Goal: Task Accomplishment & Management: Manage account settings

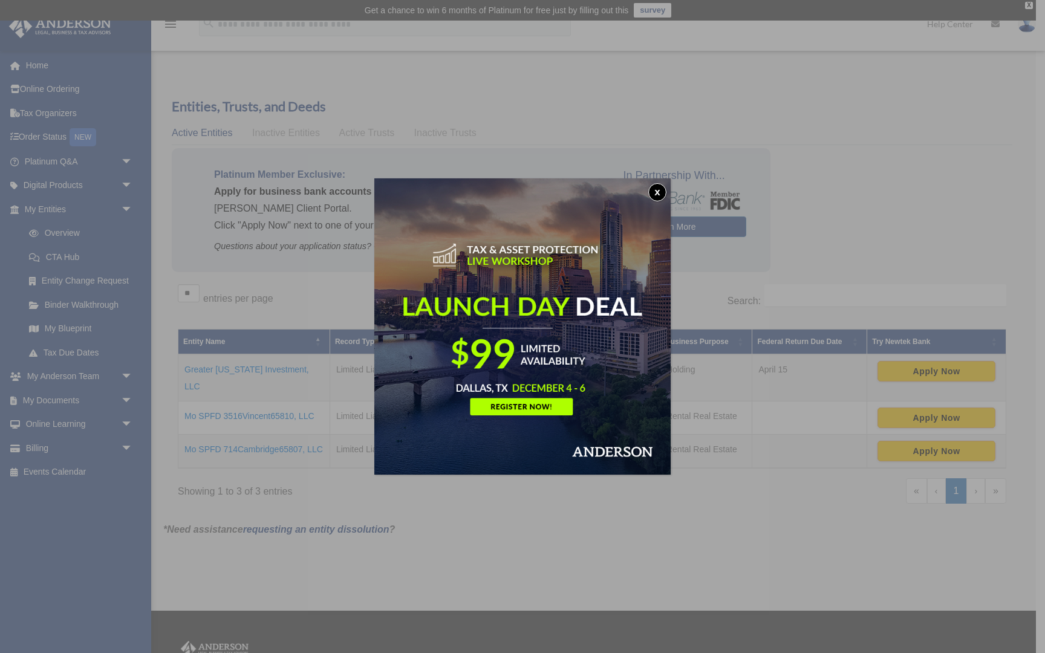
click at [657, 195] on button "x" at bounding box center [657, 192] width 18 height 18
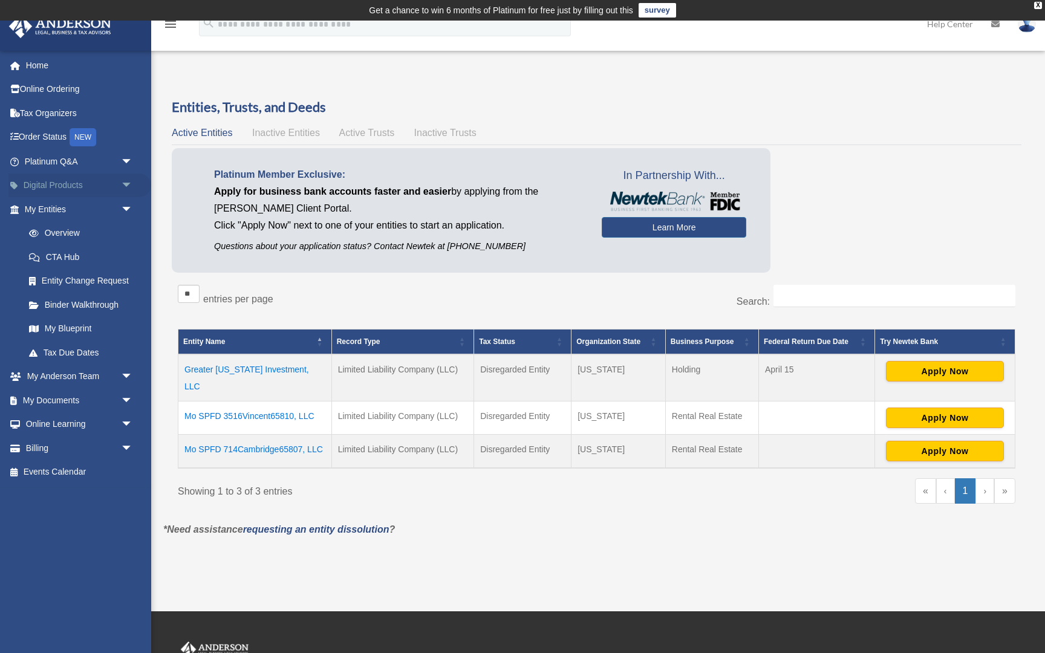
click at [63, 190] on link "Digital Products arrow_drop_down" at bounding box center [79, 186] width 143 height 24
click at [129, 186] on span "arrow_drop_down" at bounding box center [133, 186] width 24 height 25
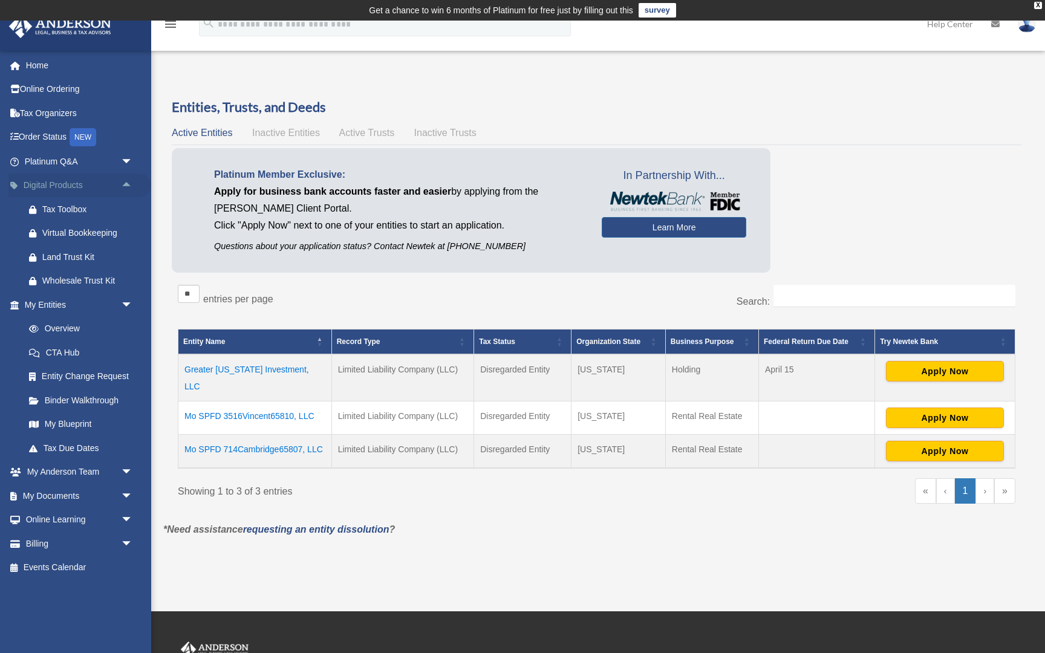
click at [129, 186] on span "arrow_drop_up" at bounding box center [133, 186] width 24 height 25
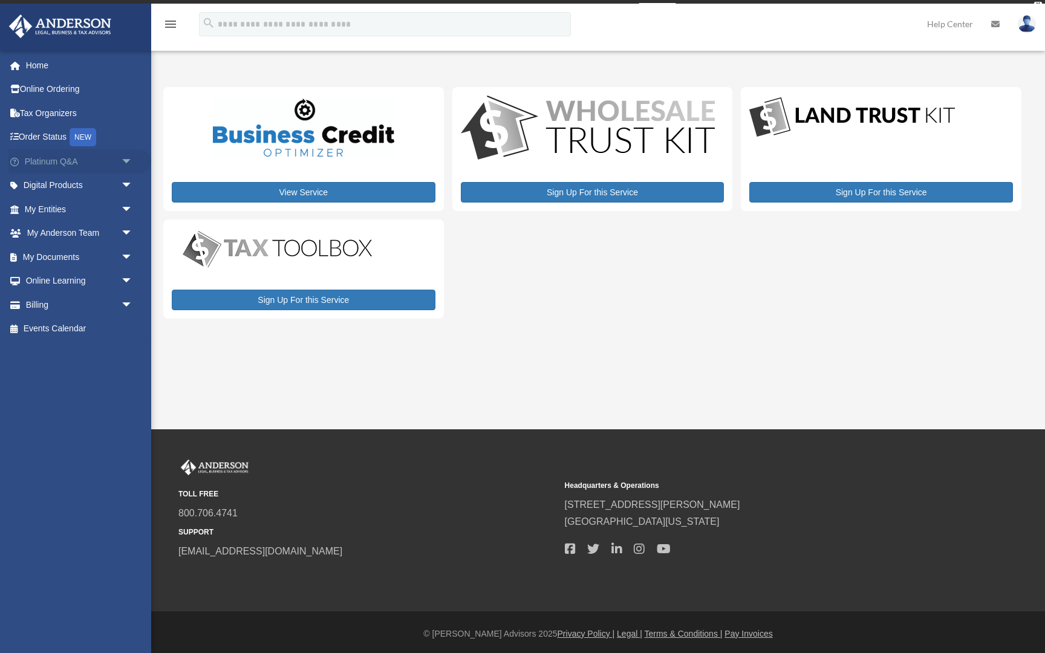
click at [126, 166] on span "arrow_drop_down" at bounding box center [133, 161] width 24 height 25
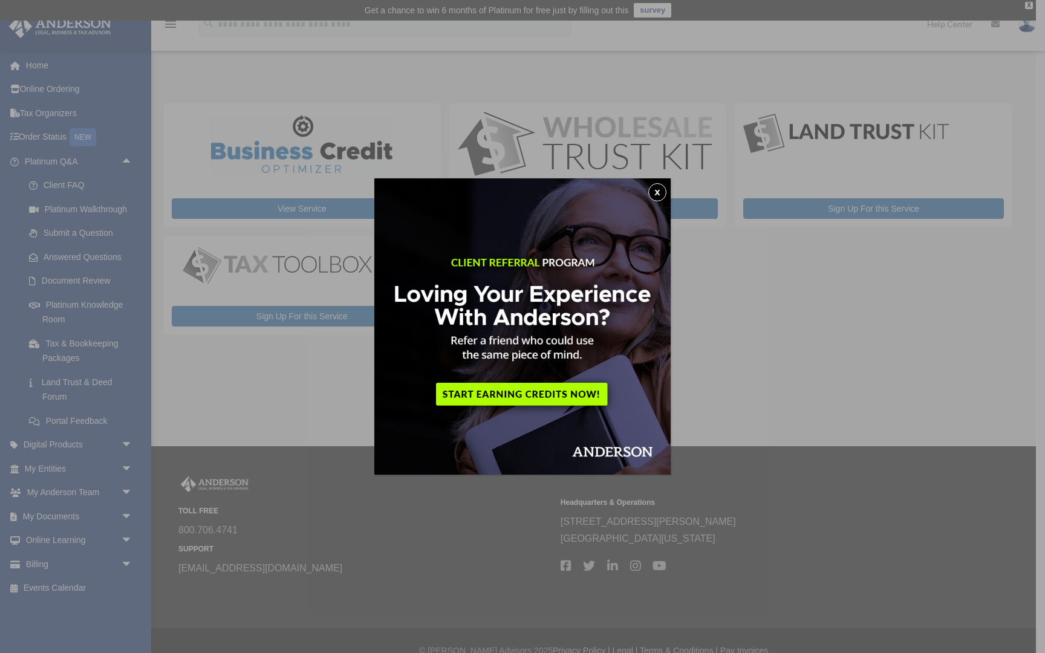
click at [123, 157] on div "x" at bounding box center [522, 326] width 1045 height 653
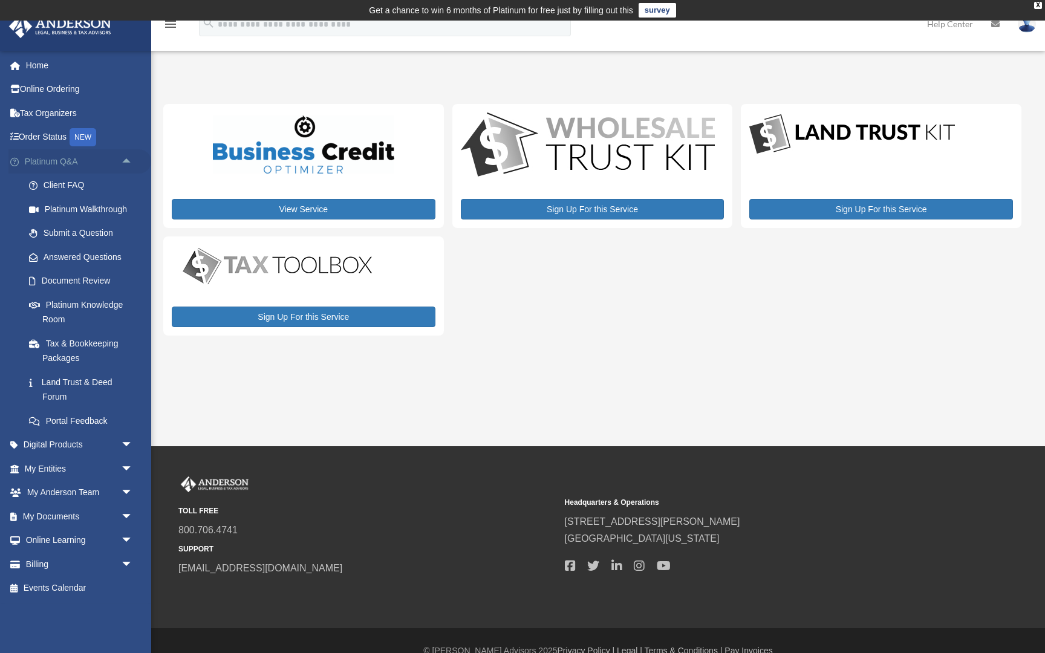
click at [121, 157] on span "arrow_drop_up" at bounding box center [133, 161] width 24 height 25
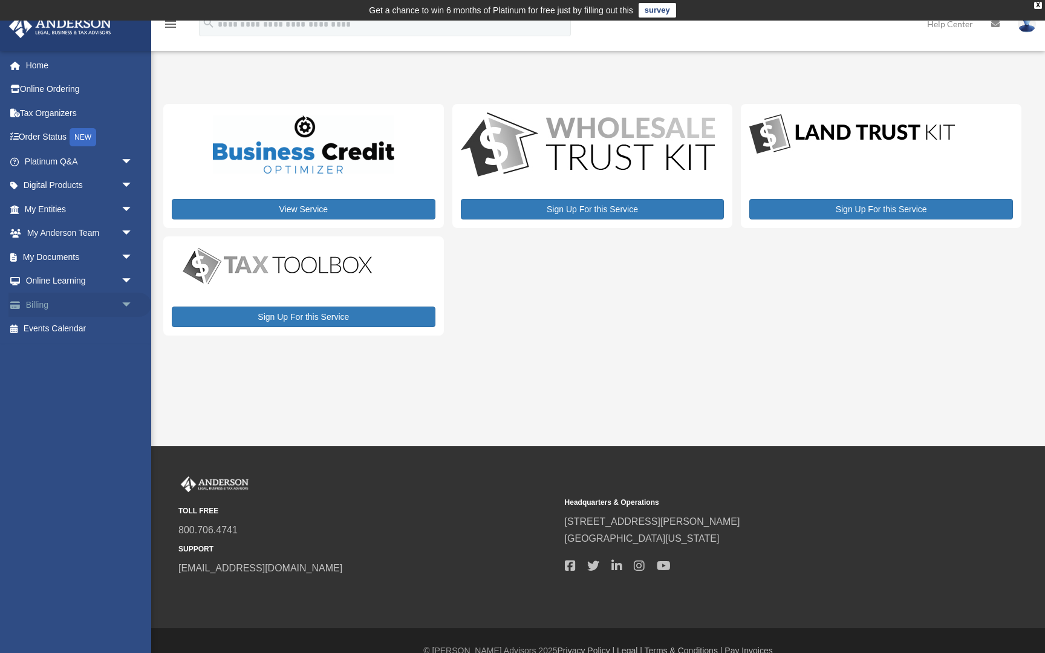
click at [94, 303] on link "Billing arrow_drop_down" at bounding box center [79, 305] width 143 height 24
click at [126, 305] on span "arrow_drop_down" at bounding box center [133, 305] width 24 height 25
click at [97, 328] on link "$ Open Invoices" at bounding box center [84, 329] width 134 height 25
click at [85, 331] on link "$ Open Invoices" at bounding box center [84, 329] width 134 height 25
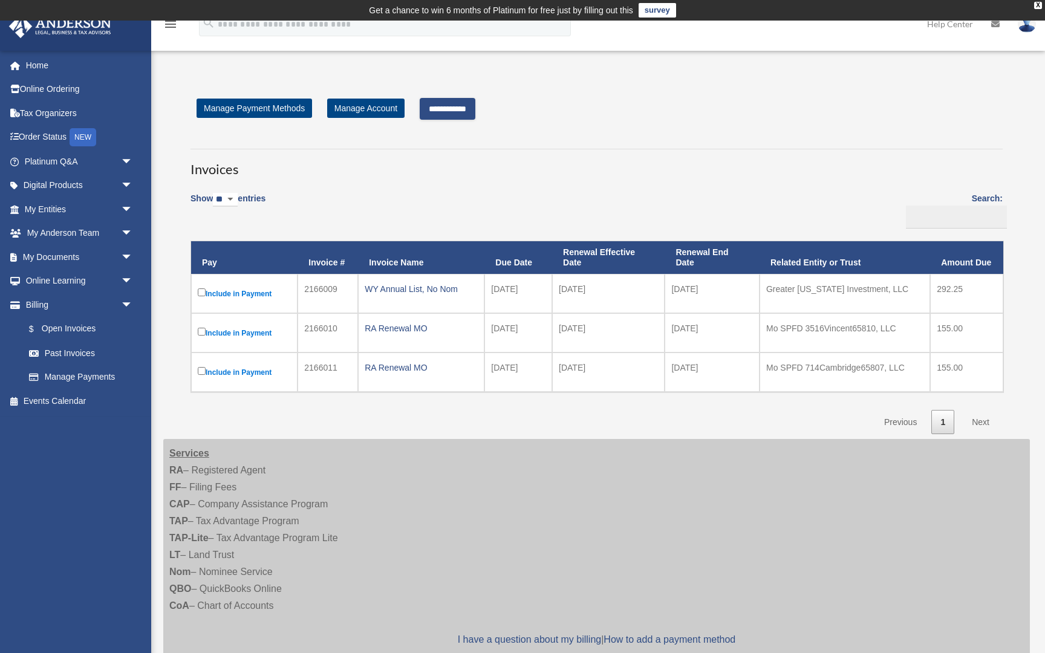
click at [475, 105] on input "**********" at bounding box center [448, 109] width 56 height 22
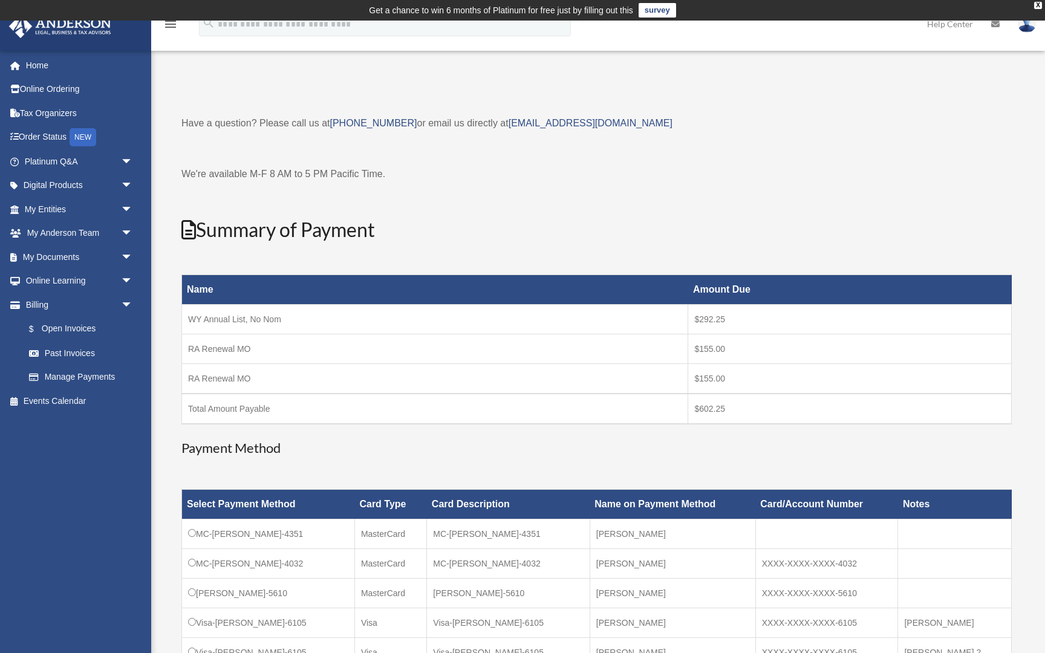
click at [473, 432] on div "Name Amount Due WY Annual List, No Nom $292.25 RA Renewal MO $155.00 RA Renewal…" at bounding box center [596, 349] width 830 height 179
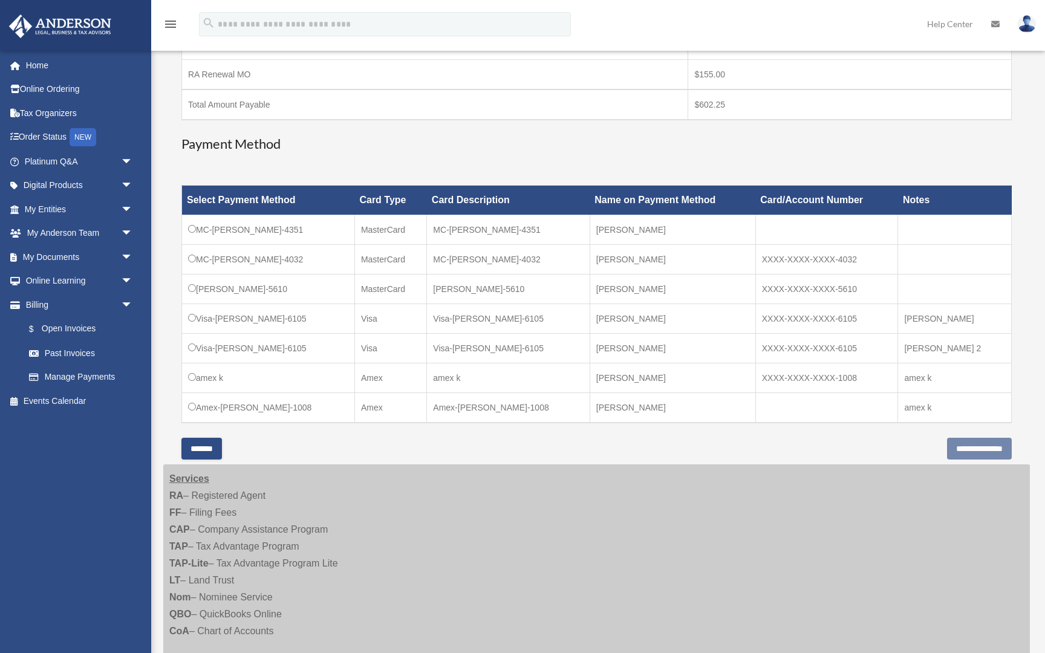
scroll to position [314, 0]
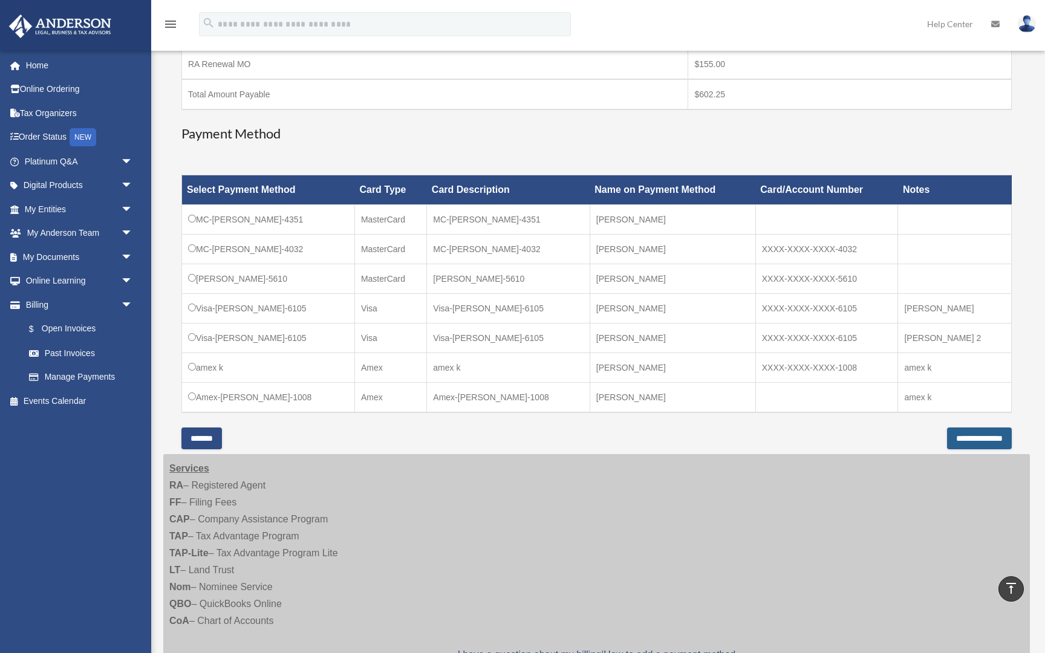
click at [1000, 433] on input "**********" at bounding box center [979, 438] width 65 height 22
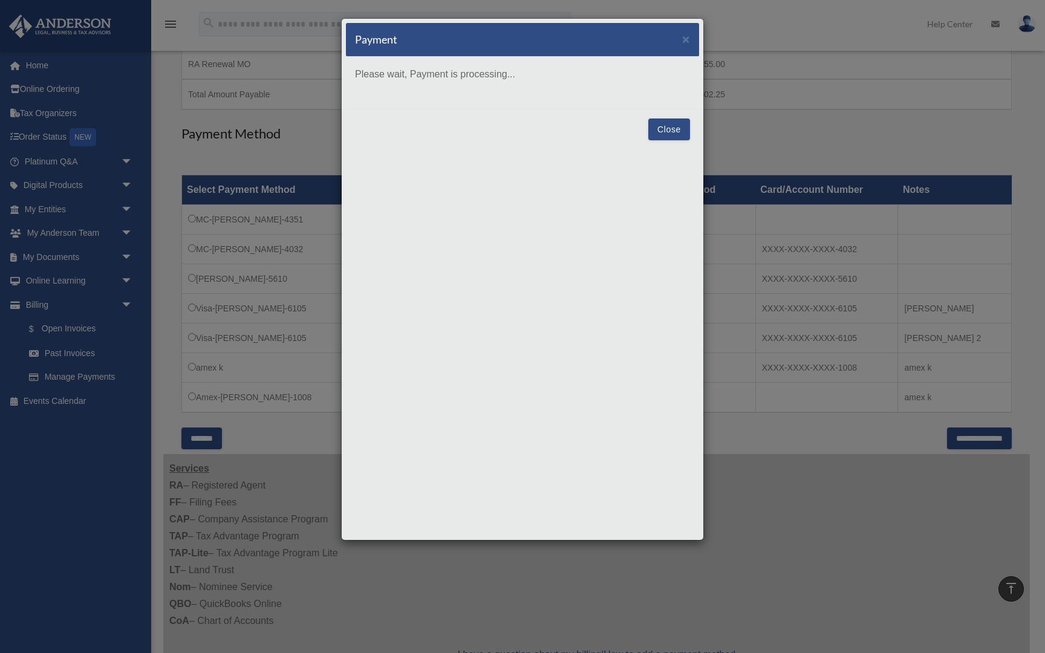
click at [672, 134] on button "Close" at bounding box center [669, 129] width 42 height 22
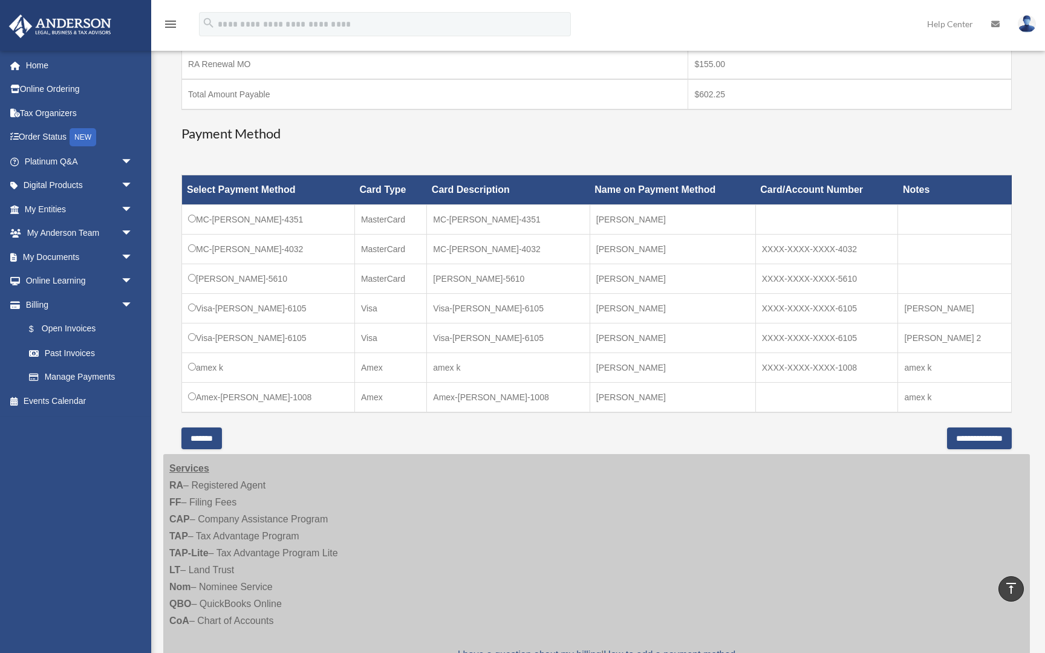
click at [184, 374] on td "amex k" at bounding box center [268, 368] width 173 height 30
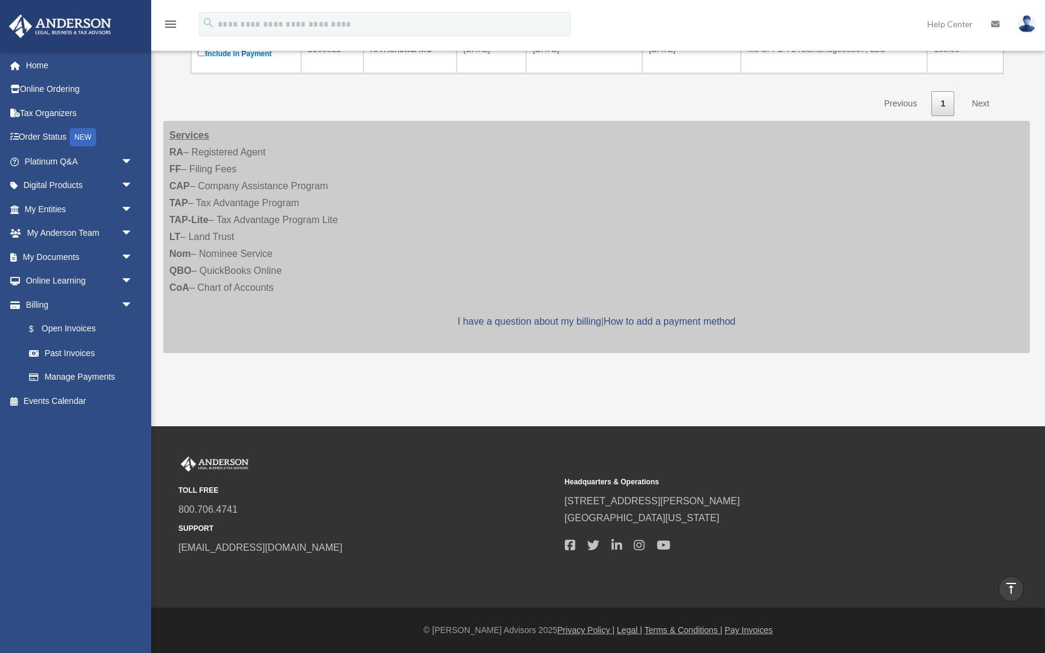
scroll to position [268, 0]
click at [828, 338] on div "Services RA – Registered Agent FF – Filing Fees CAP – Company Assistance Progra…" at bounding box center [596, 237] width 866 height 232
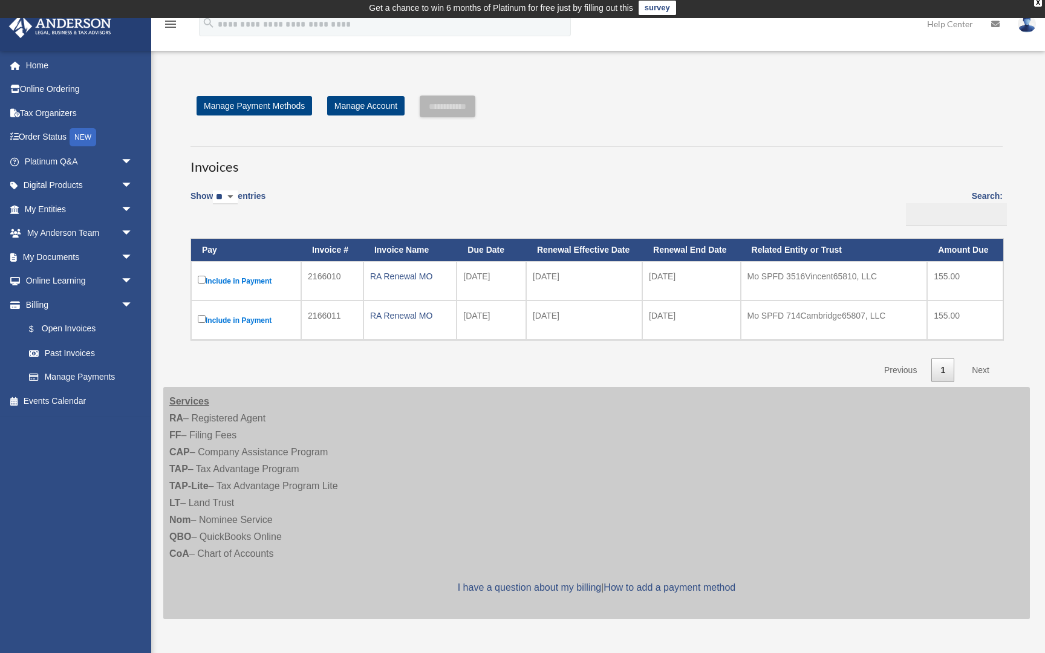
scroll to position [0, 0]
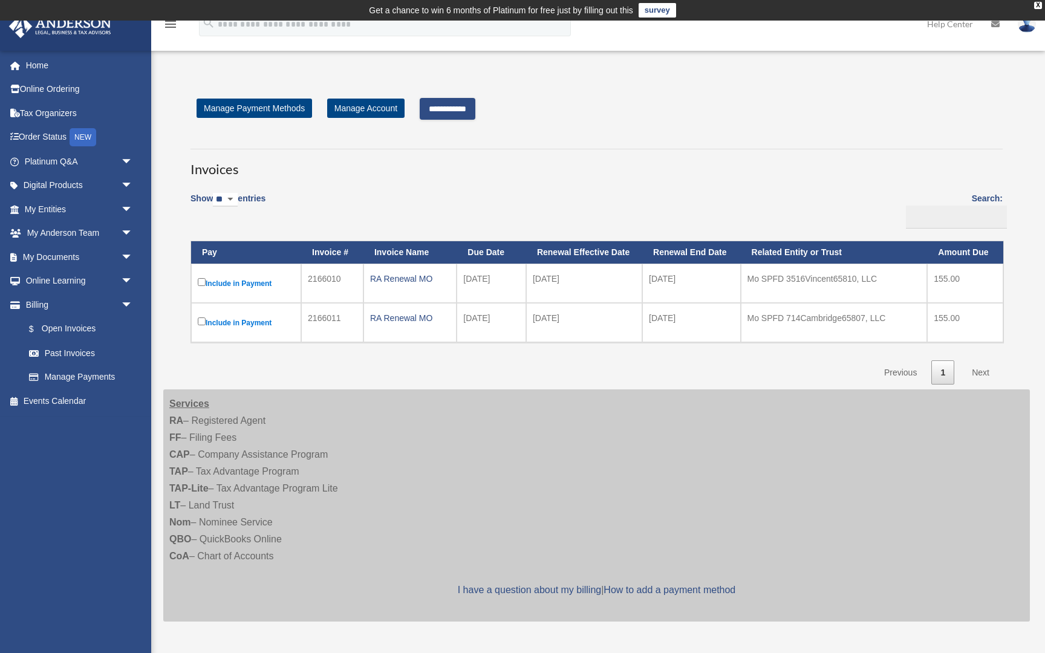
click at [981, 365] on link "Next" at bounding box center [980, 372] width 36 height 25
click at [979, 368] on link "Next" at bounding box center [980, 372] width 36 height 25
click at [975, 370] on link "Next" at bounding box center [980, 372] width 36 height 25
click at [464, 108] on input "**********" at bounding box center [448, 109] width 56 height 22
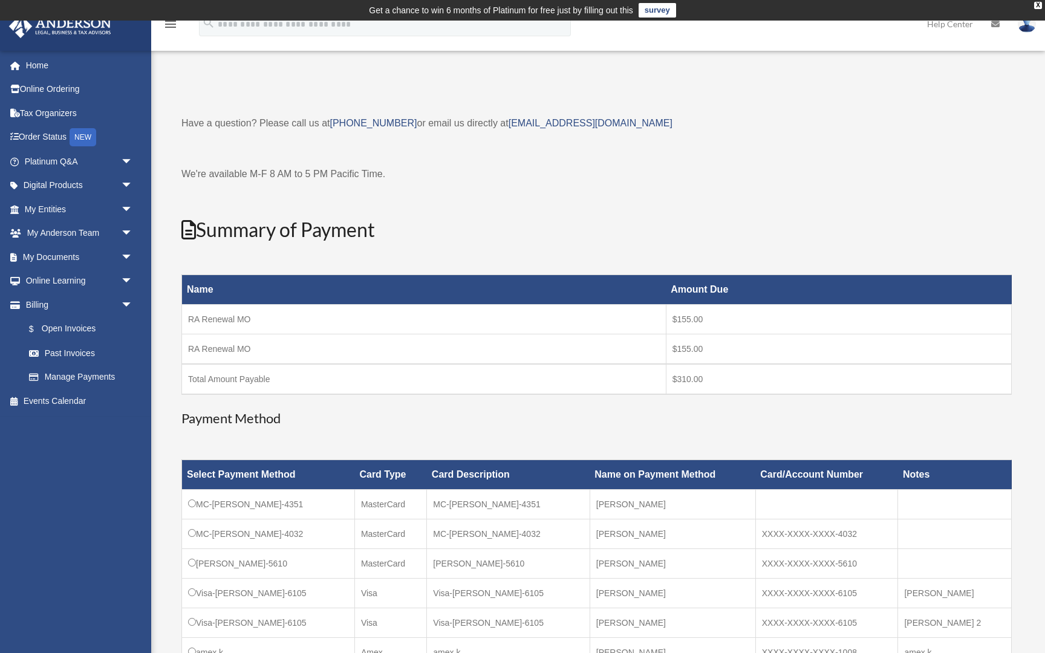
click at [438, 441] on div "Have a question? Please call us at [PHONE_NUMBER] or email us directly at [EMAI…" at bounding box center [596, 414] width 830 height 598
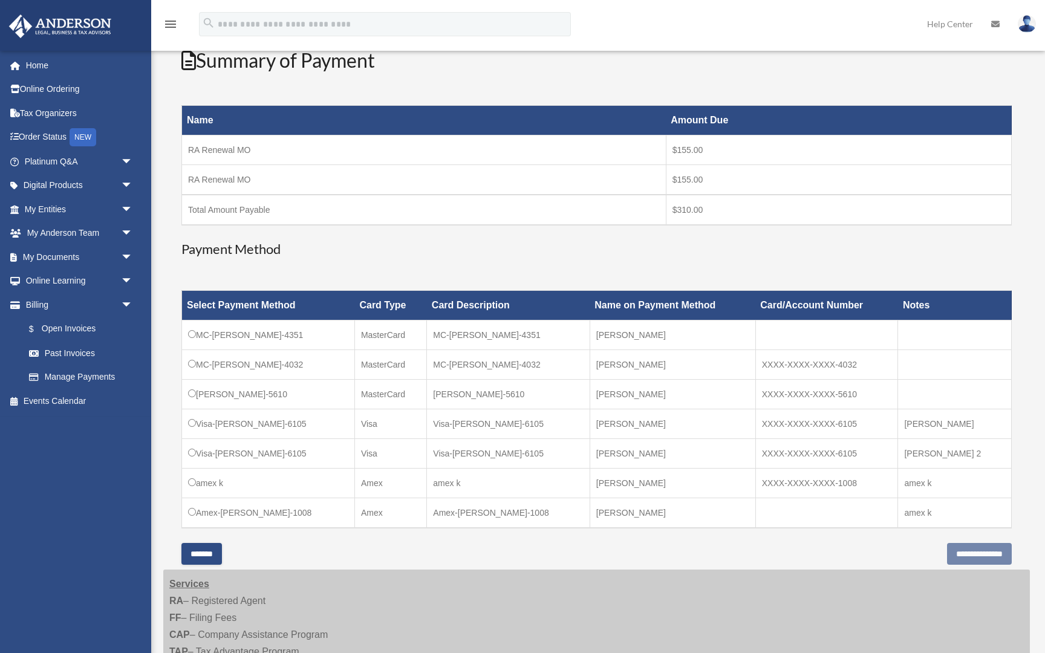
scroll to position [193, 0]
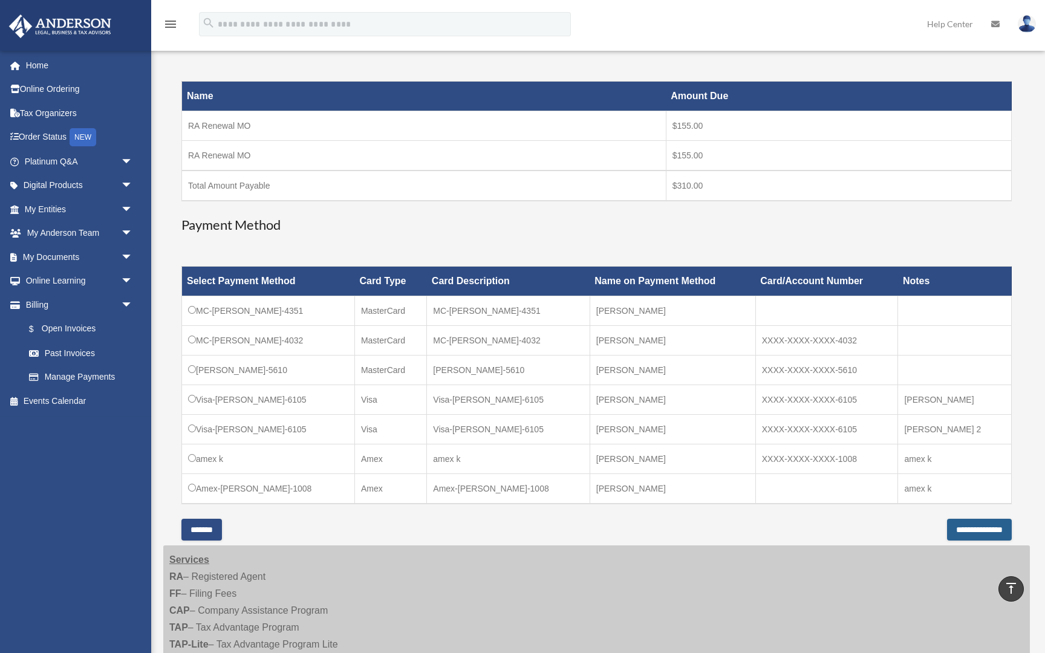
click at [947, 532] on input "**********" at bounding box center [979, 530] width 65 height 22
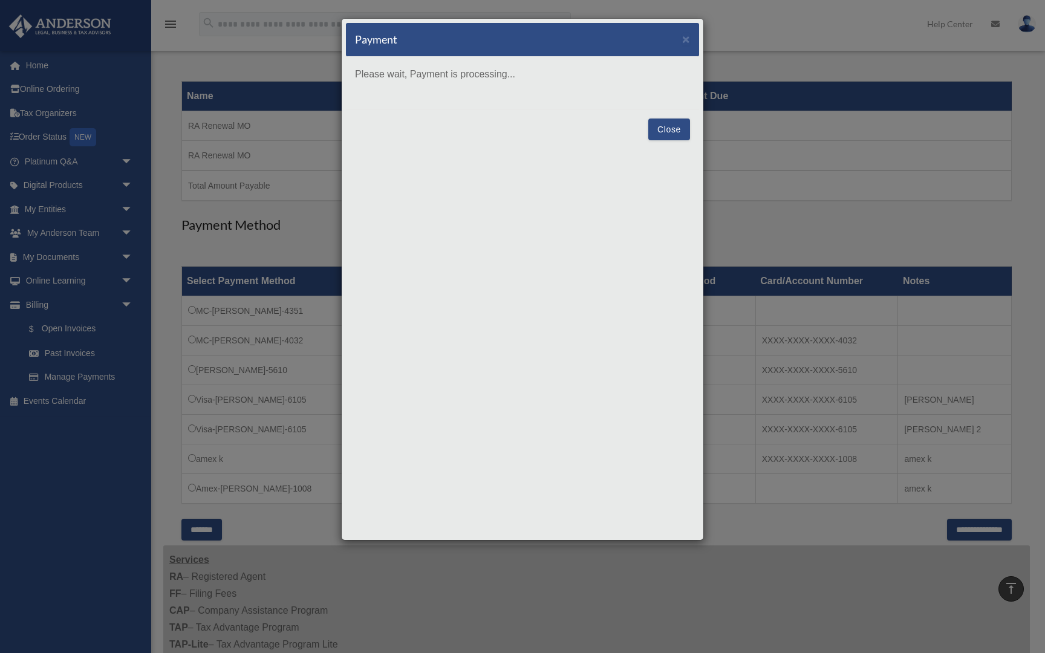
click at [680, 132] on button "Close" at bounding box center [669, 129] width 42 height 22
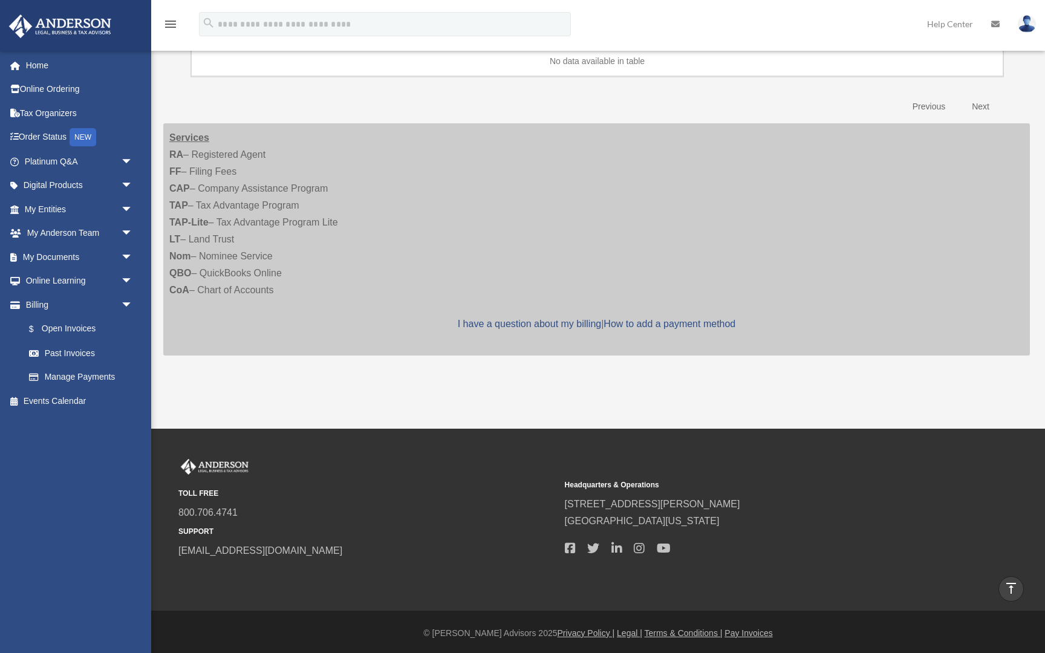
click at [849, 277] on div "Services RA – Registered Agent FF – Filing Fees CAP – Company Assistance Progra…" at bounding box center [596, 239] width 866 height 232
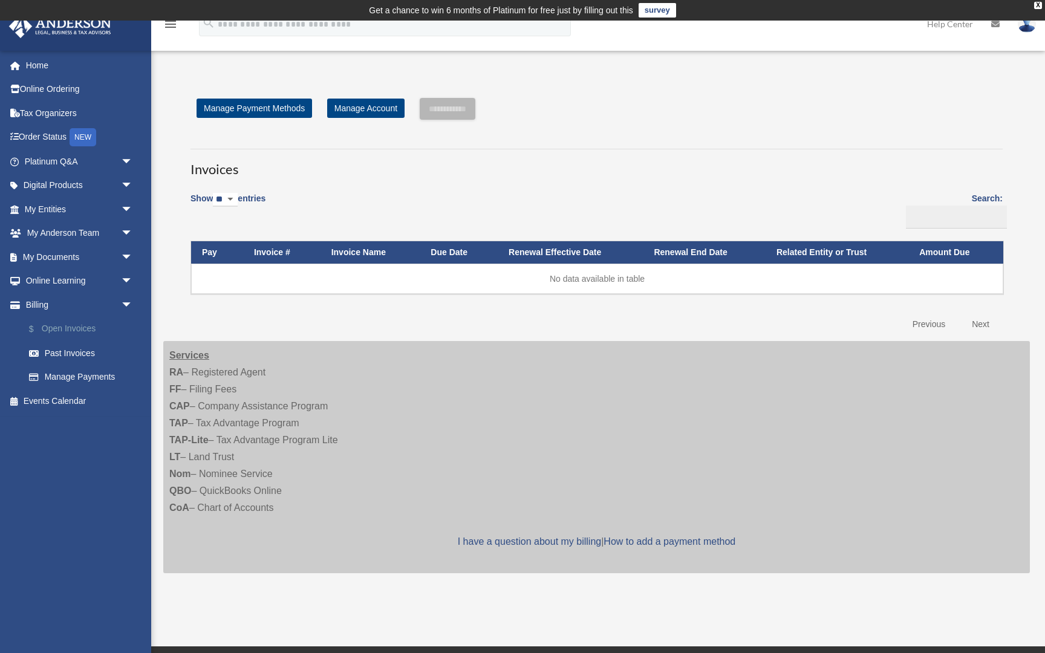
click at [63, 323] on link "$ Open Invoices" at bounding box center [84, 329] width 134 height 25
click at [79, 351] on link "Past Invoices" at bounding box center [84, 353] width 134 height 24
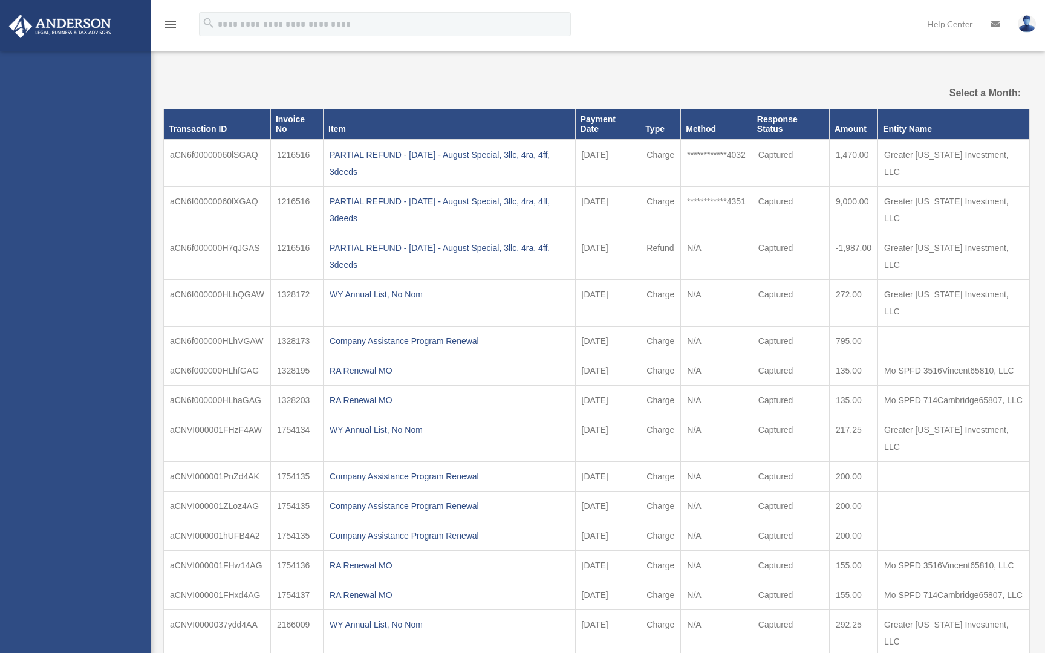
select select
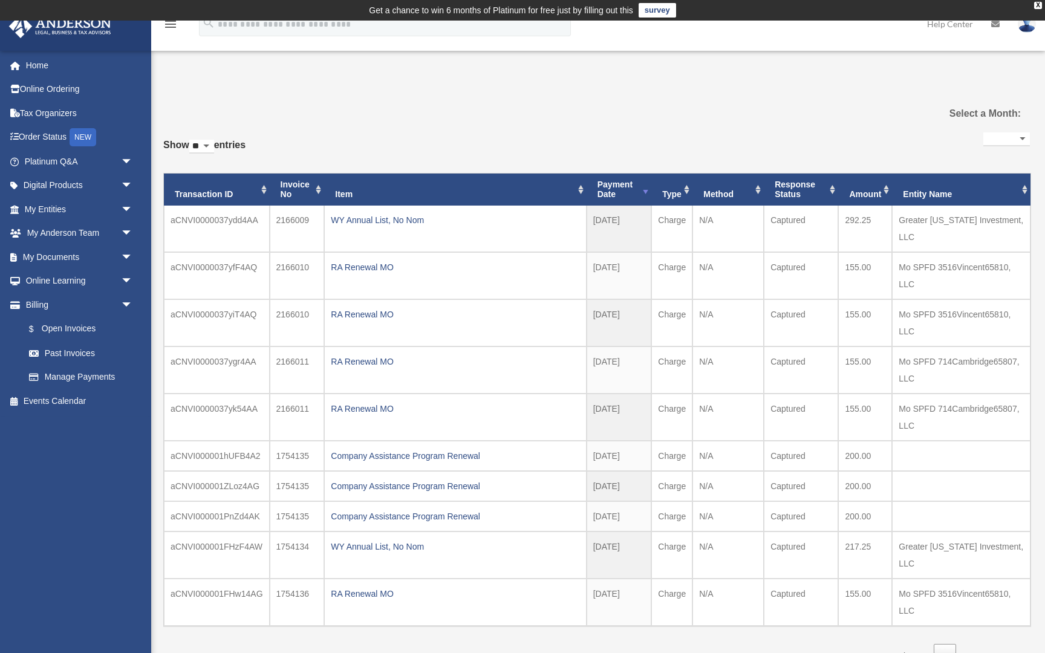
click at [559, 129] on div "**********" at bounding box center [596, 398] width 866 height 539
click at [598, 133] on div "**********" at bounding box center [596, 398] width 866 height 539
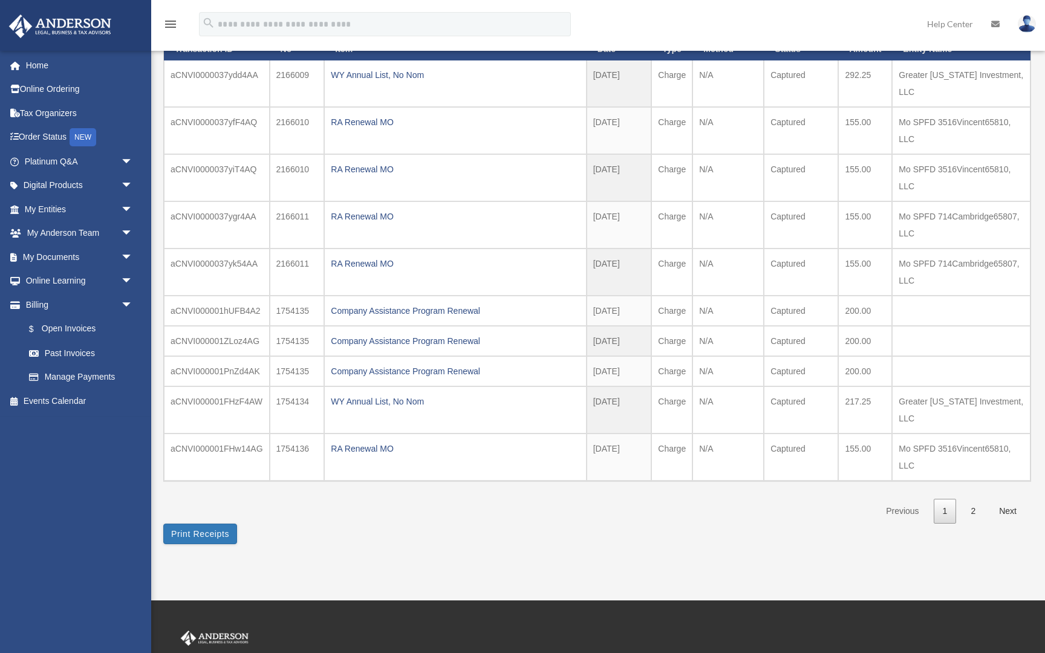
scroll to position [169, 0]
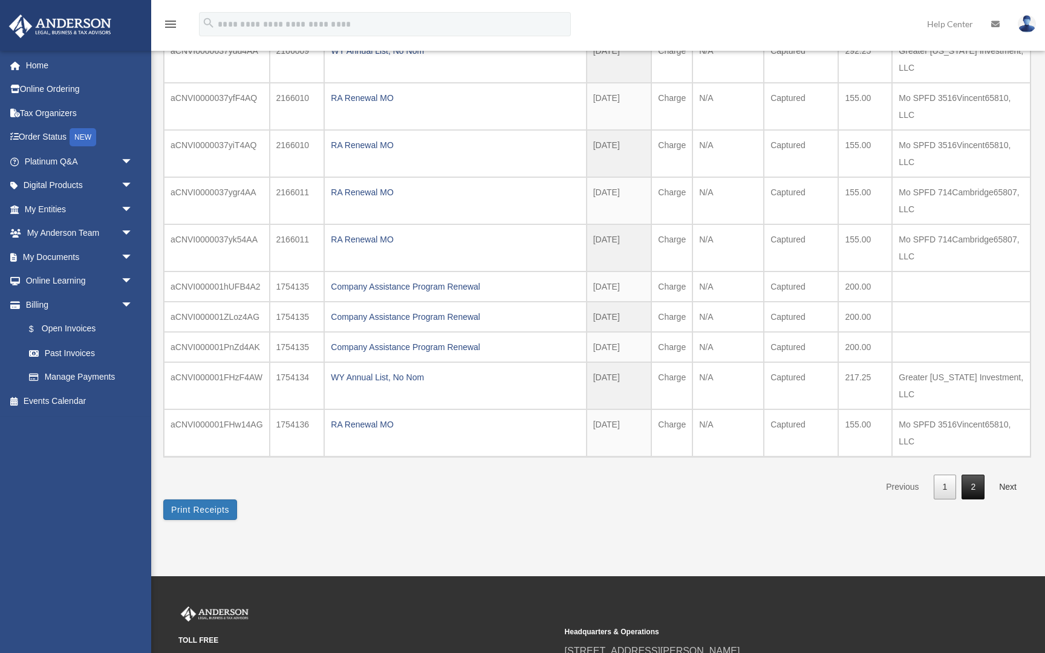
click at [976, 482] on link "2" at bounding box center [972, 487] width 23 height 25
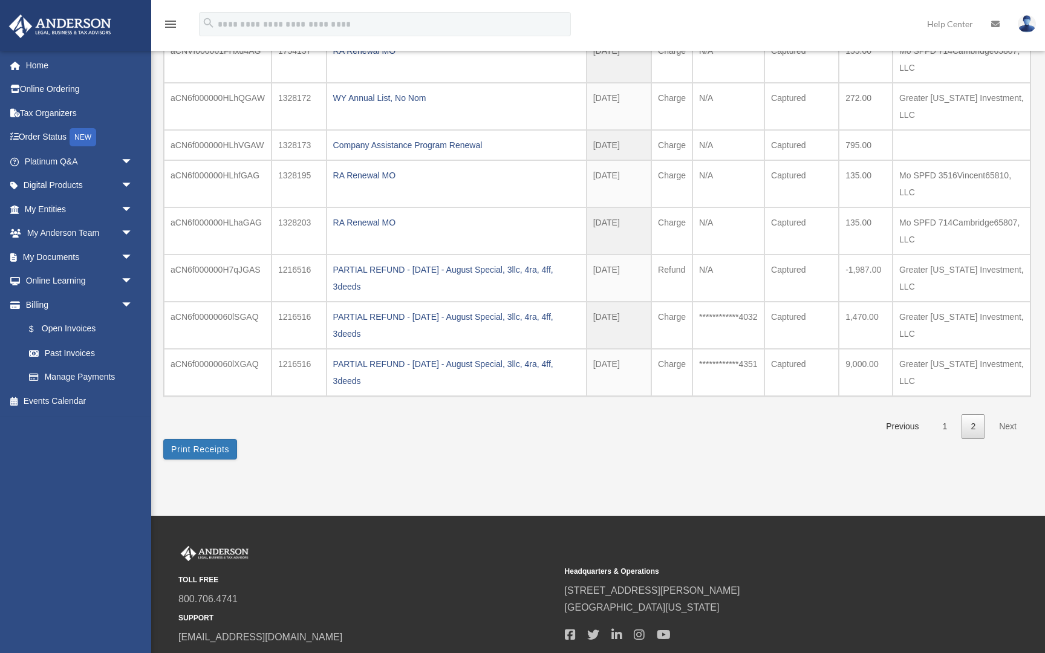
click at [871, 456] on div "**********" at bounding box center [596, 194] width 866 height 531
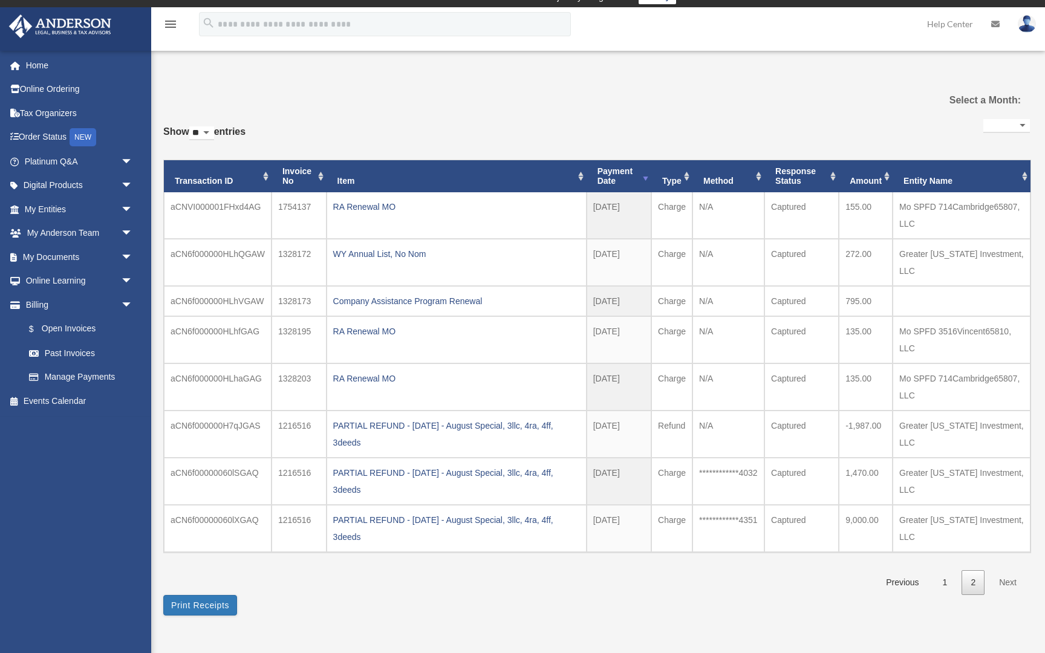
scroll to position [0, 0]
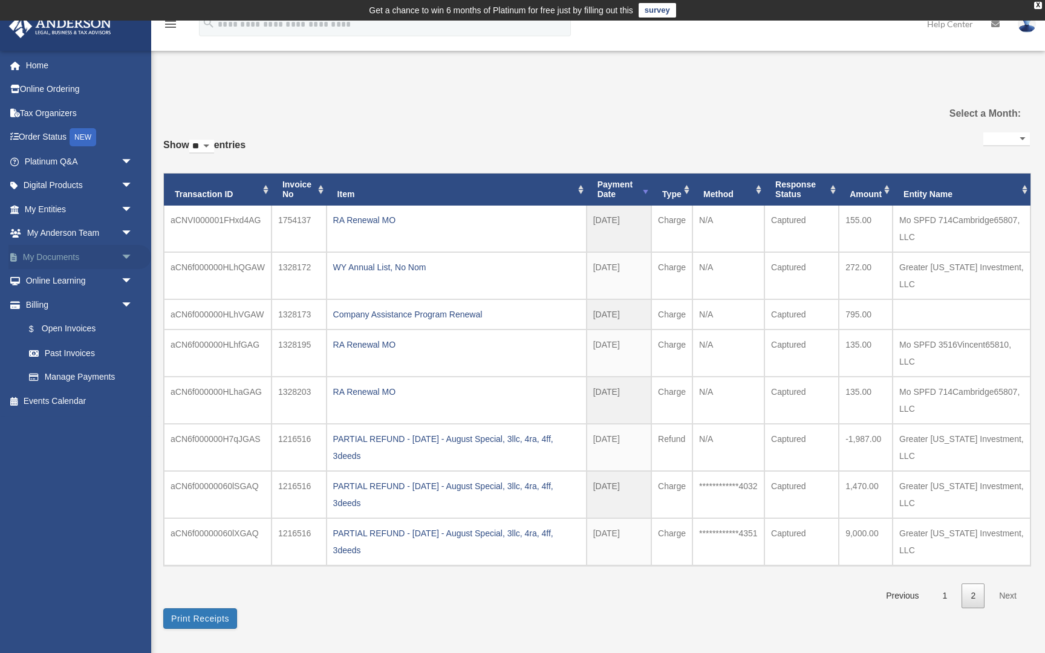
click at [77, 259] on link "My Documents arrow_drop_down" at bounding box center [79, 257] width 143 height 24
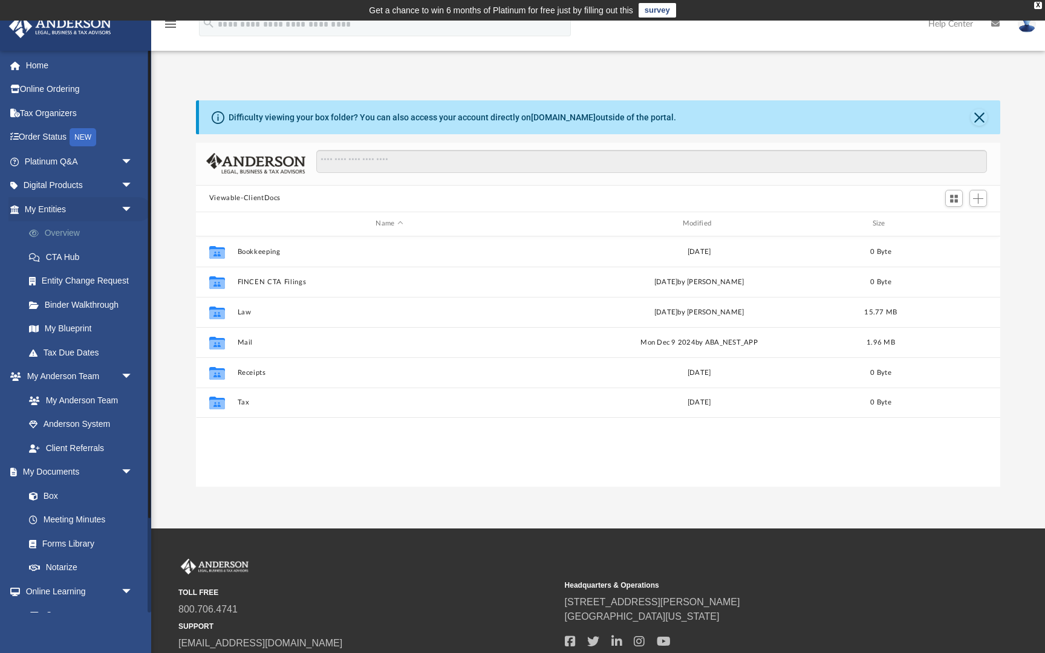
scroll to position [274, 804]
click at [91, 281] on link "Entity Change Request" at bounding box center [84, 281] width 134 height 24
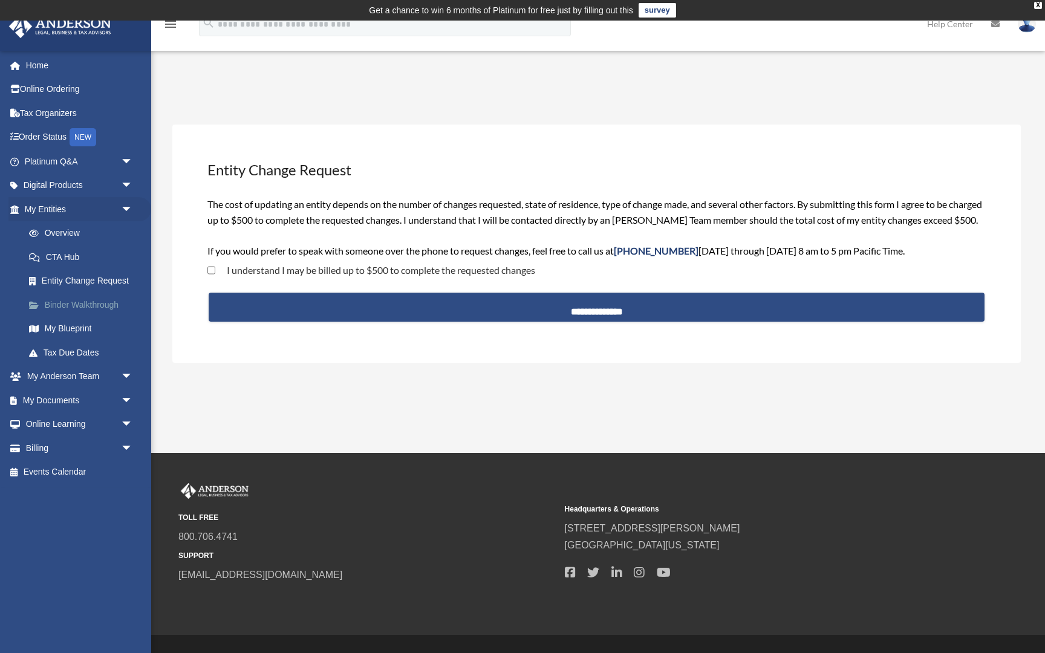
click at [92, 303] on link "Binder Walkthrough" at bounding box center [84, 305] width 134 height 24
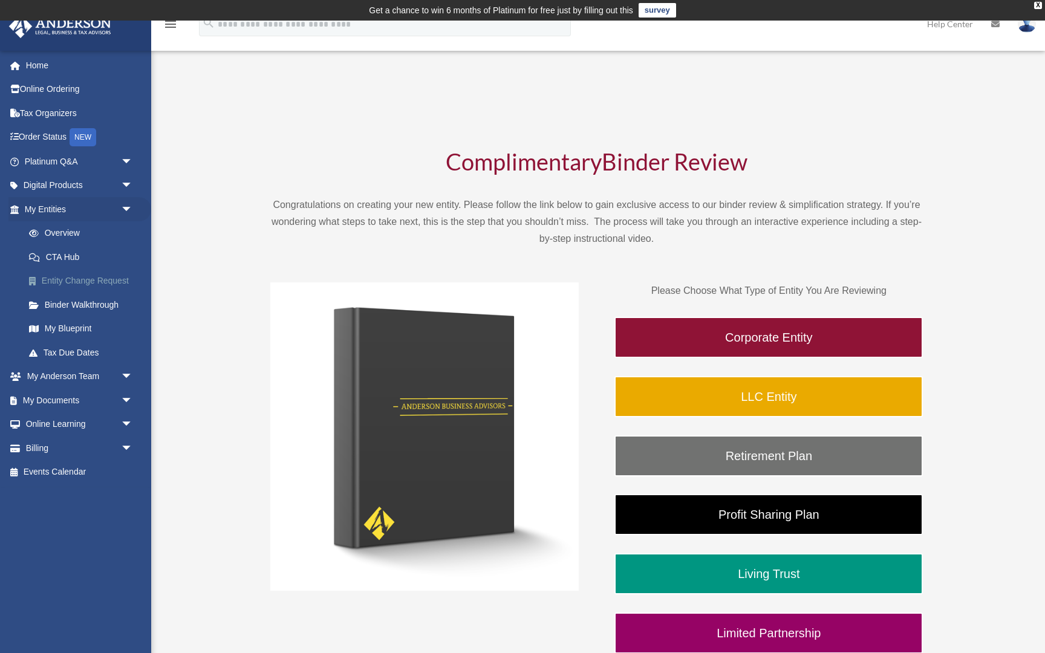
click at [111, 287] on link "Entity Change Request" at bounding box center [84, 281] width 134 height 24
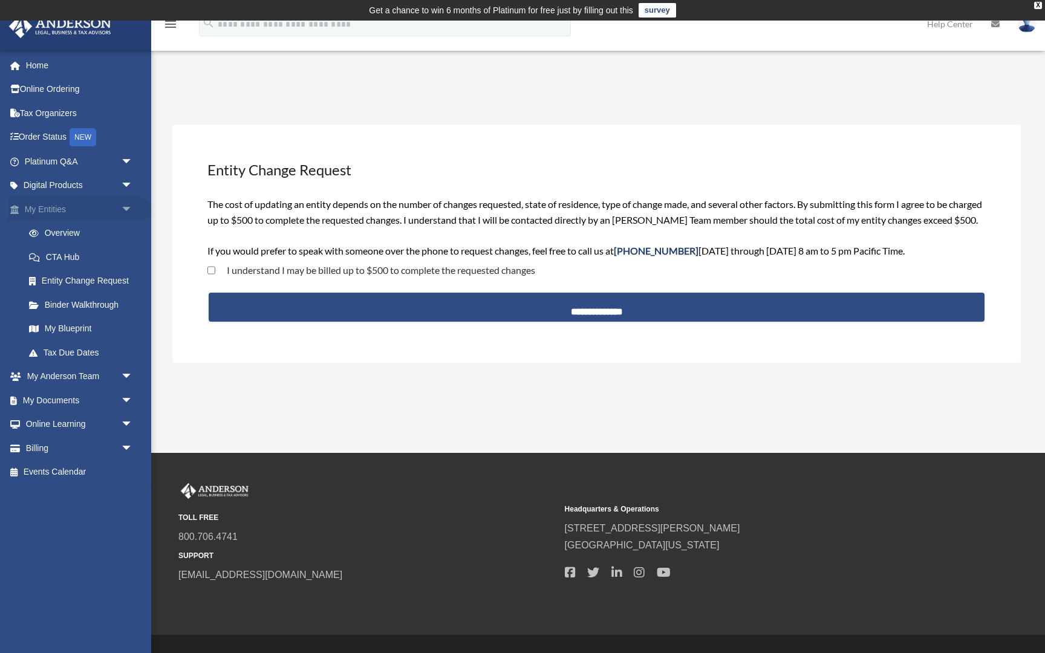
click at [121, 210] on span "arrow_drop_down" at bounding box center [133, 209] width 24 height 25
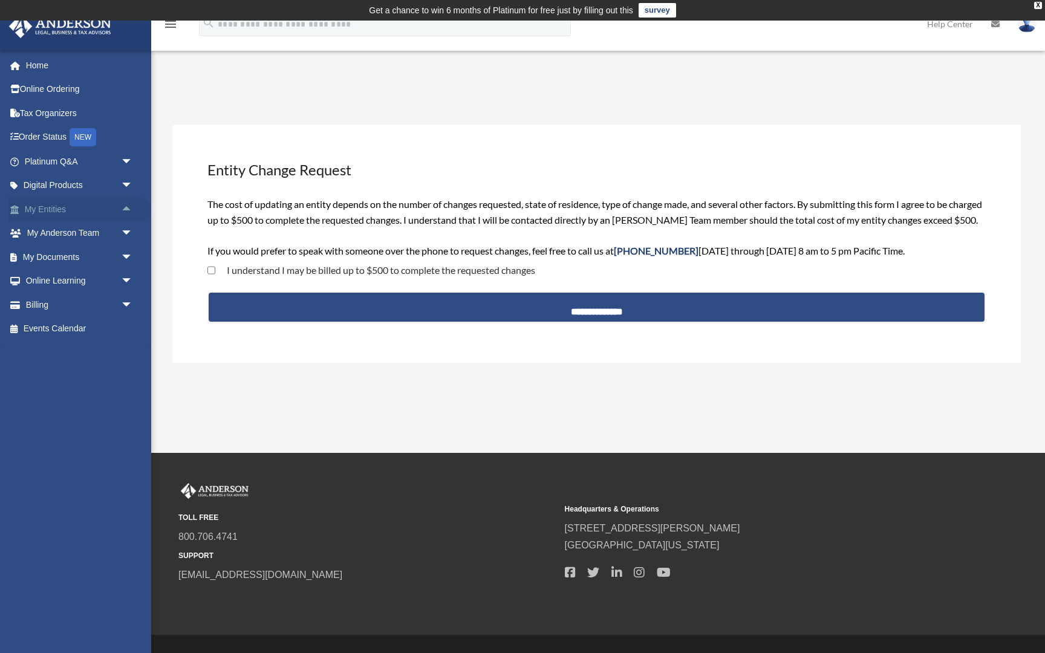
click at [121, 210] on span "arrow_drop_up" at bounding box center [133, 209] width 24 height 25
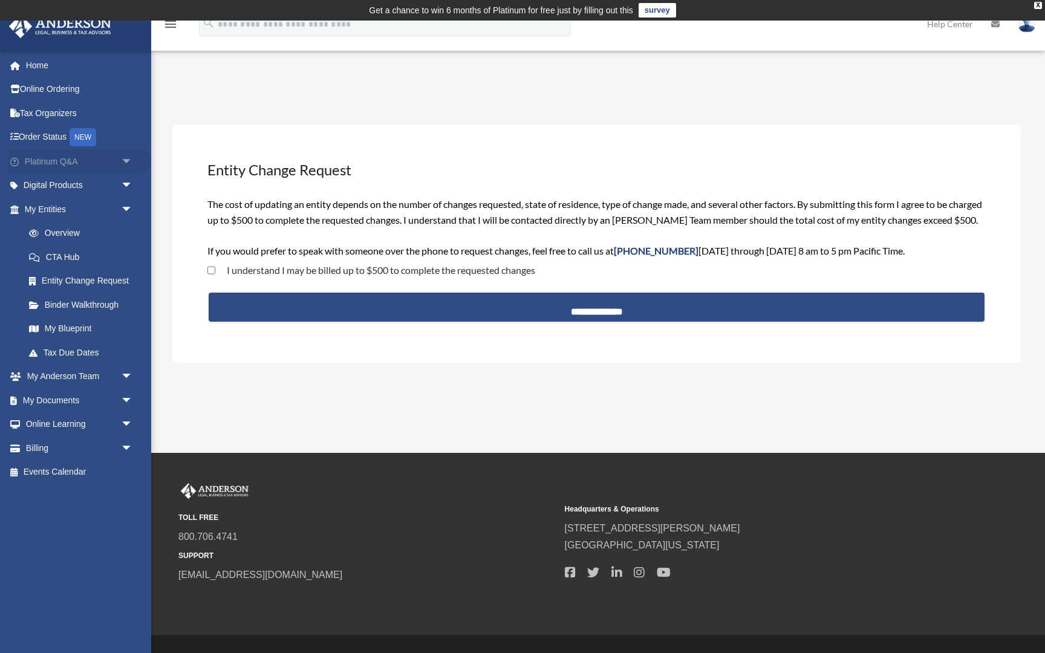
click at [89, 160] on link "Platinum Q&A arrow_drop_down" at bounding box center [79, 161] width 143 height 24
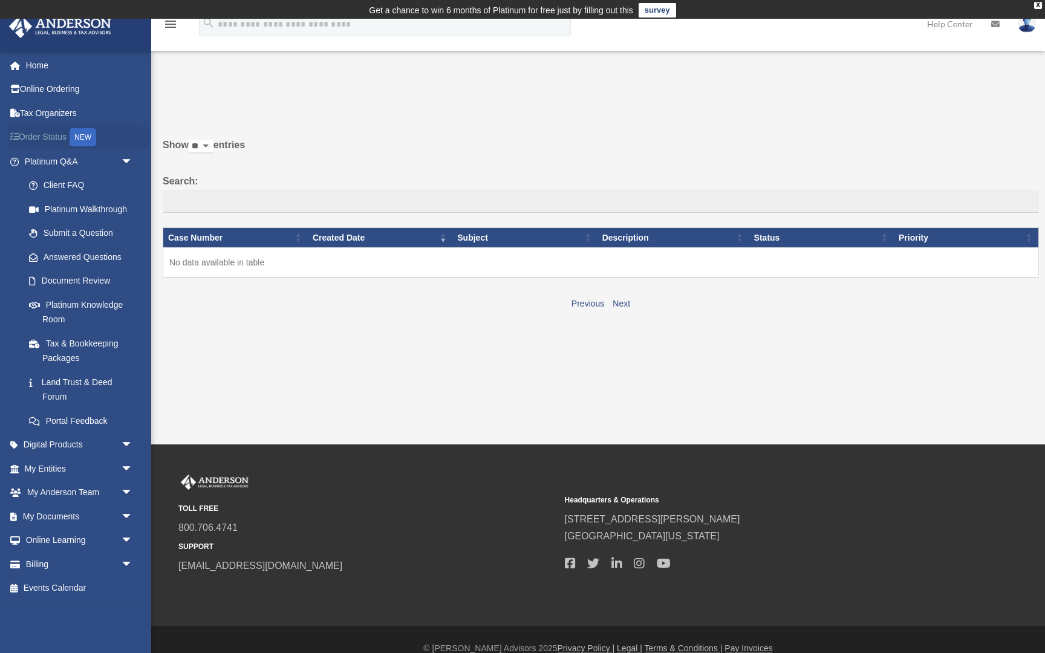
click at [85, 138] on div "NEW" at bounding box center [83, 137] width 27 height 18
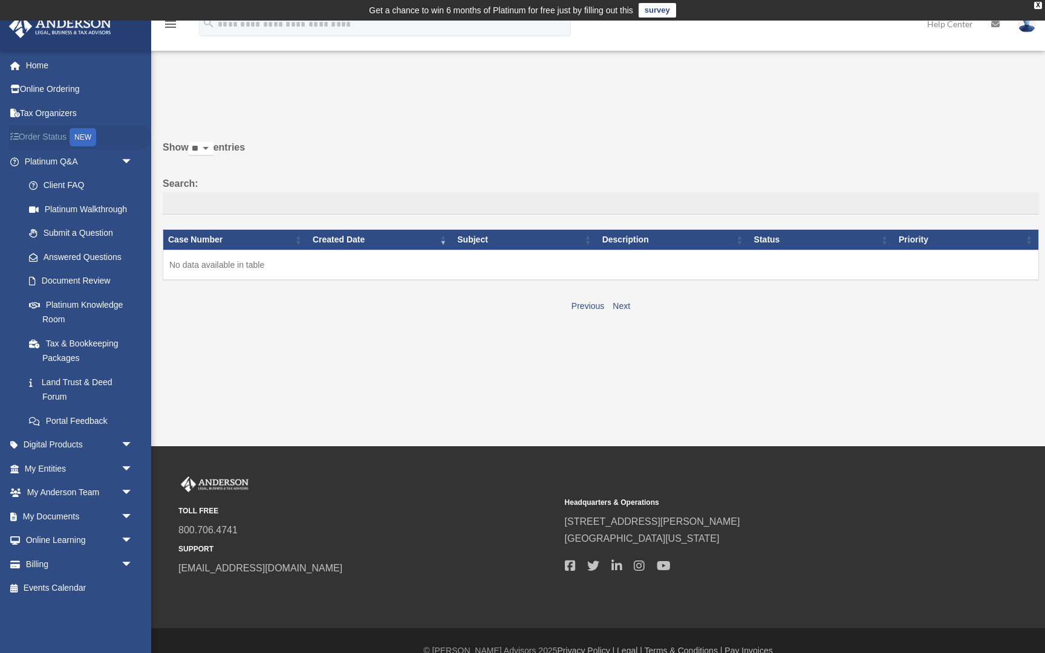
click at [89, 141] on div "NEW" at bounding box center [83, 137] width 27 height 18
click at [74, 116] on link "Tax Organizers" at bounding box center [79, 113] width 143 height 24
click at [81, 83] on link "Online Ordering" at bounding box center [79, 89] width 143 height 24
